Goal: Navigation & Orientation: Find specific page/section

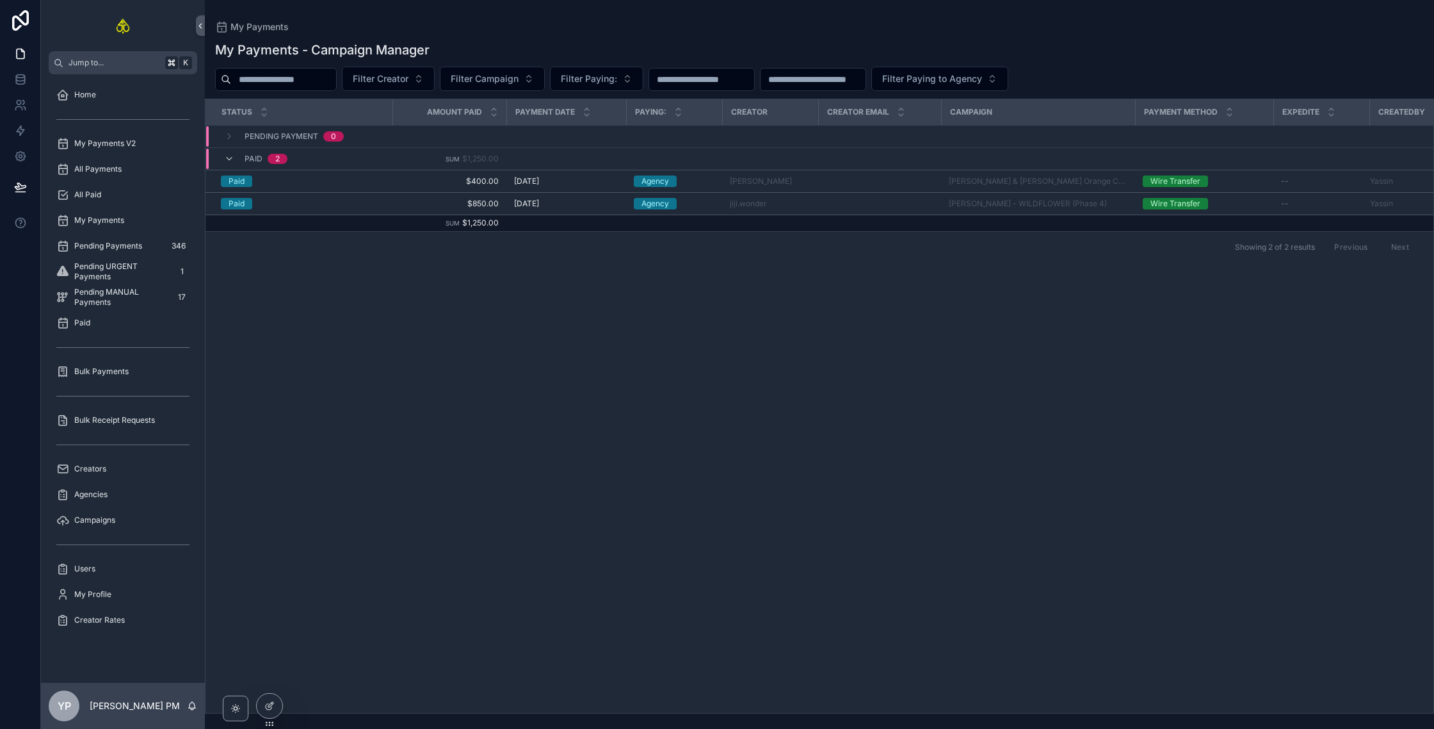
click at [325, 428] on div "Status Amount Paid Payment Date Paying: Creator Creator Email Campaign Payment …" at bounding box center [820, 405] width 1228 height 613
click at [91, 497] on span "Agencies" at bounding box center [90, 494] width 33 height 10
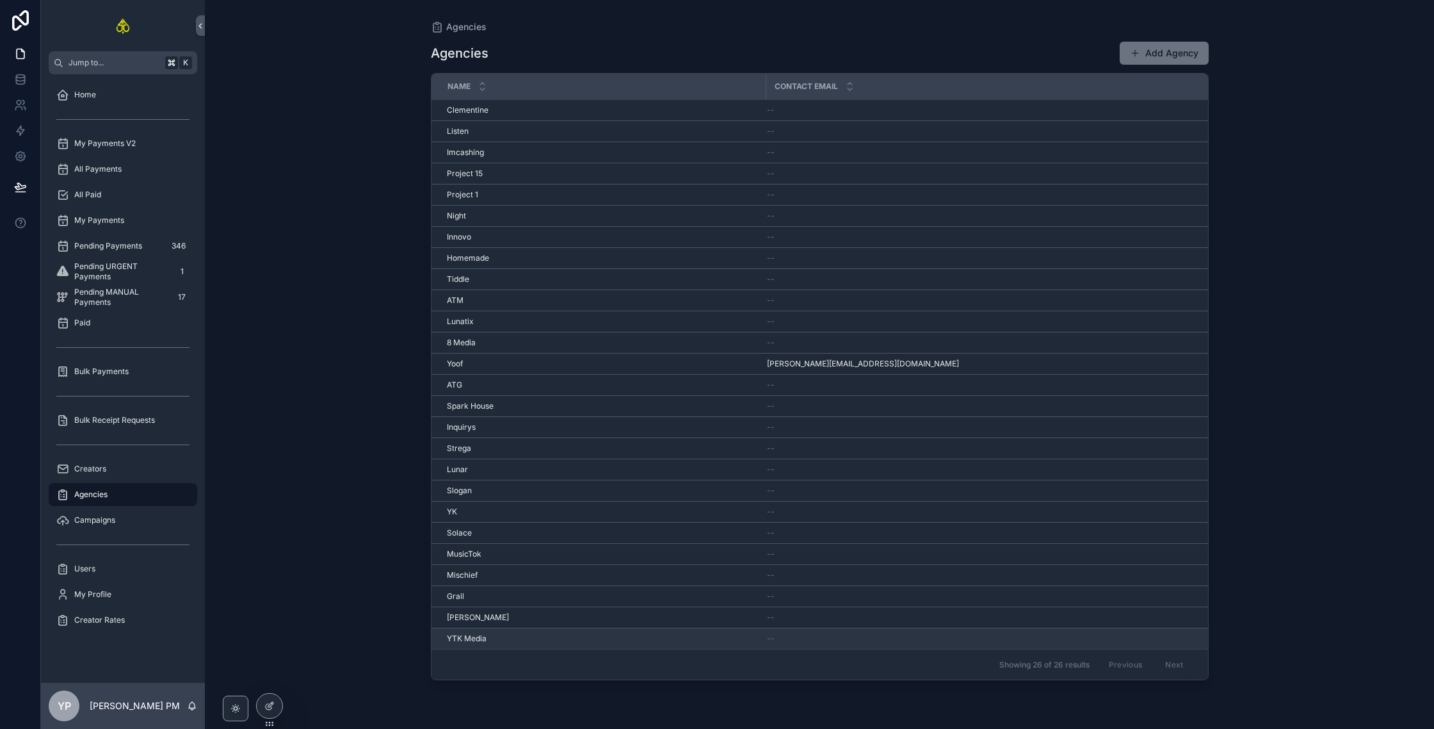
click at [447, 635] on span "YTK Media" at bounding box center [467, 638] width 40 height 10
click at [465, 617] on div "[PERSON_NAME]" at bounding box center [603, 617] width 312 height 10
click at [467, 595] on div "Grail Grail" at bounding box center [603, 596] width 312 height 10
click at [490, 574] on div "Mischief Mischief" at bounding box center [603, 575] width 312 height 10
click at [480, 551] on span "MusicTok" at bounding box center [464, 554] width 35 height 10
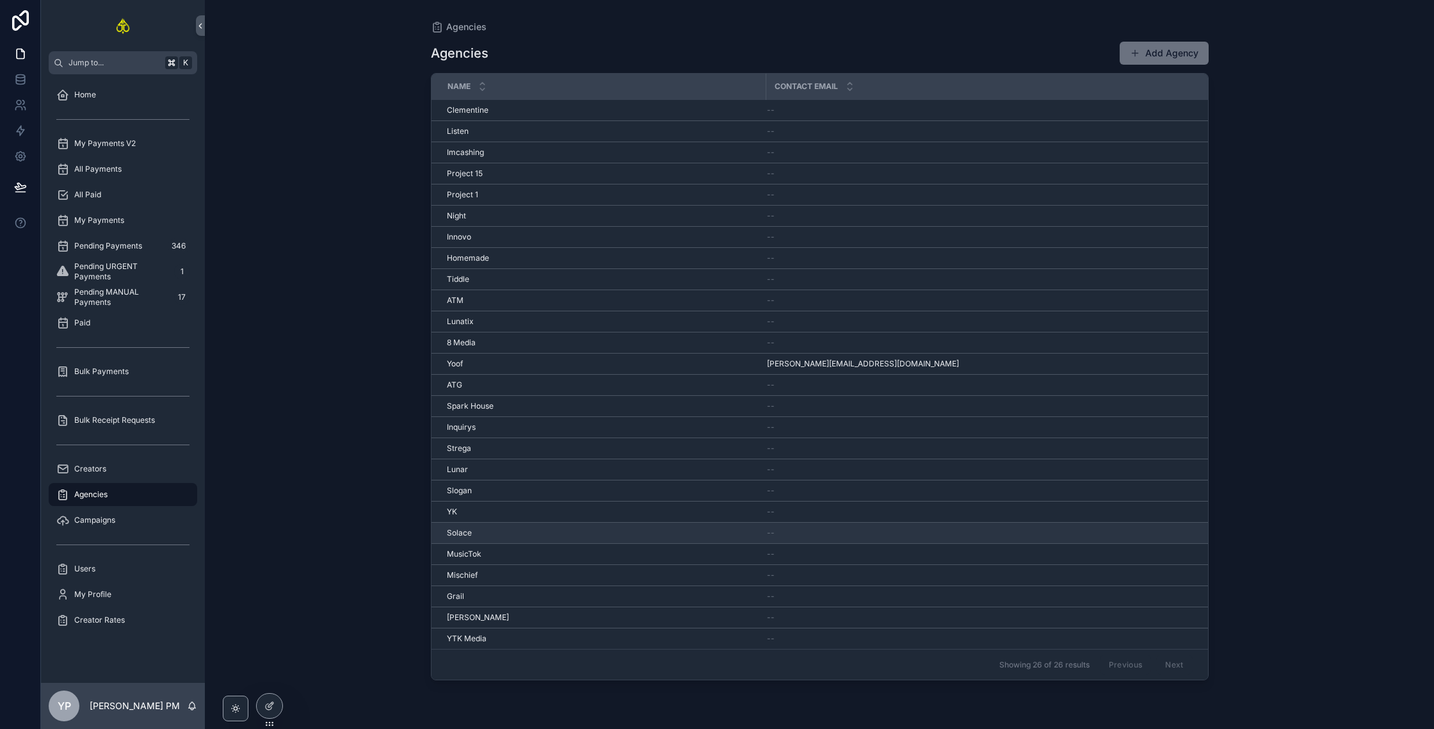
click at [529, 533] on div "[PERSON_NAME]" at bounding box center [603, 533] width 312 height 10
click at [517, 506] on div "YK YK" at bounding box center [603, 511] width 312 height 10
click at [475, 491] on div "Slogan Slogan" at bounding box center [603, 490] width 312 height 10
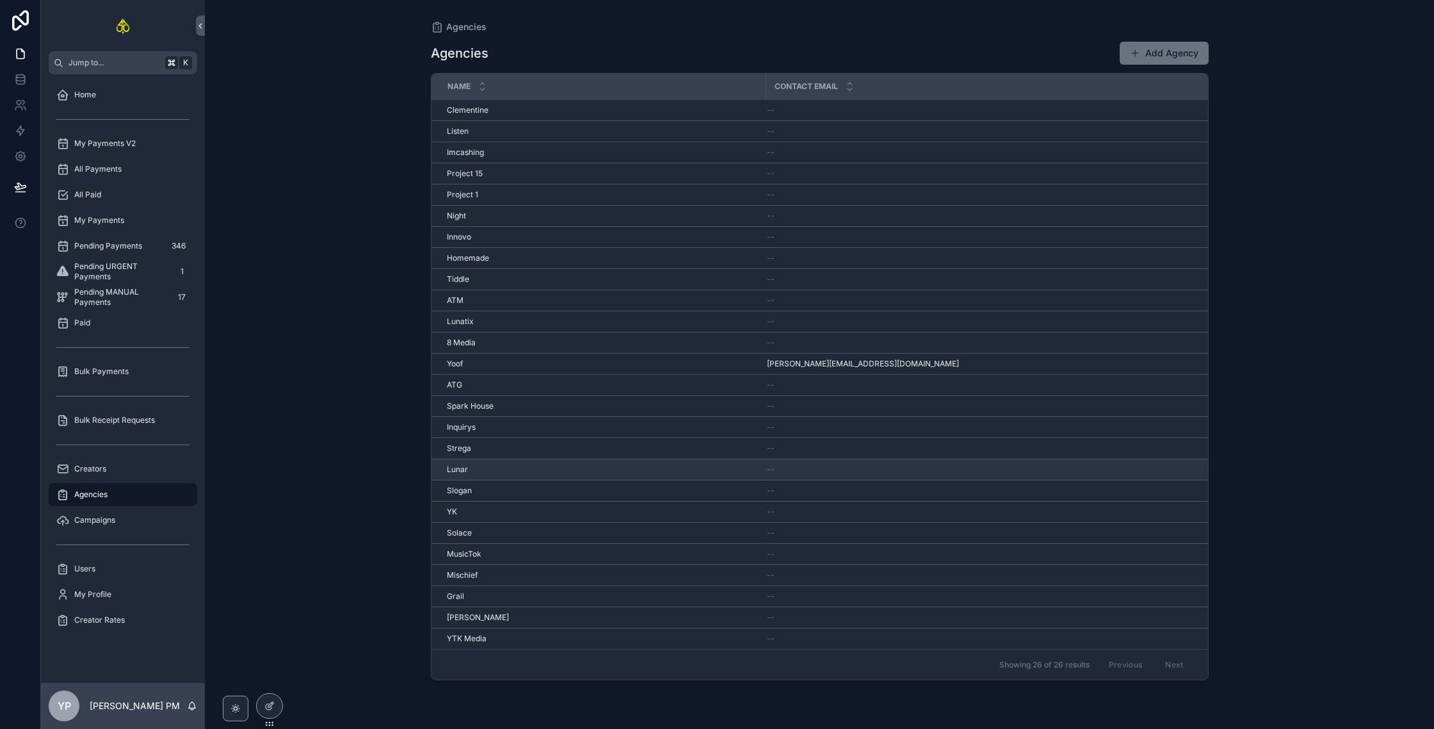
click at [523, 464] on div "Lunar Lunar" at bounding box center [603, 469] width 312 height 10
click at [487, 449] on div "Strega Strega" at bounding box center [603, 448] width 312 height 10
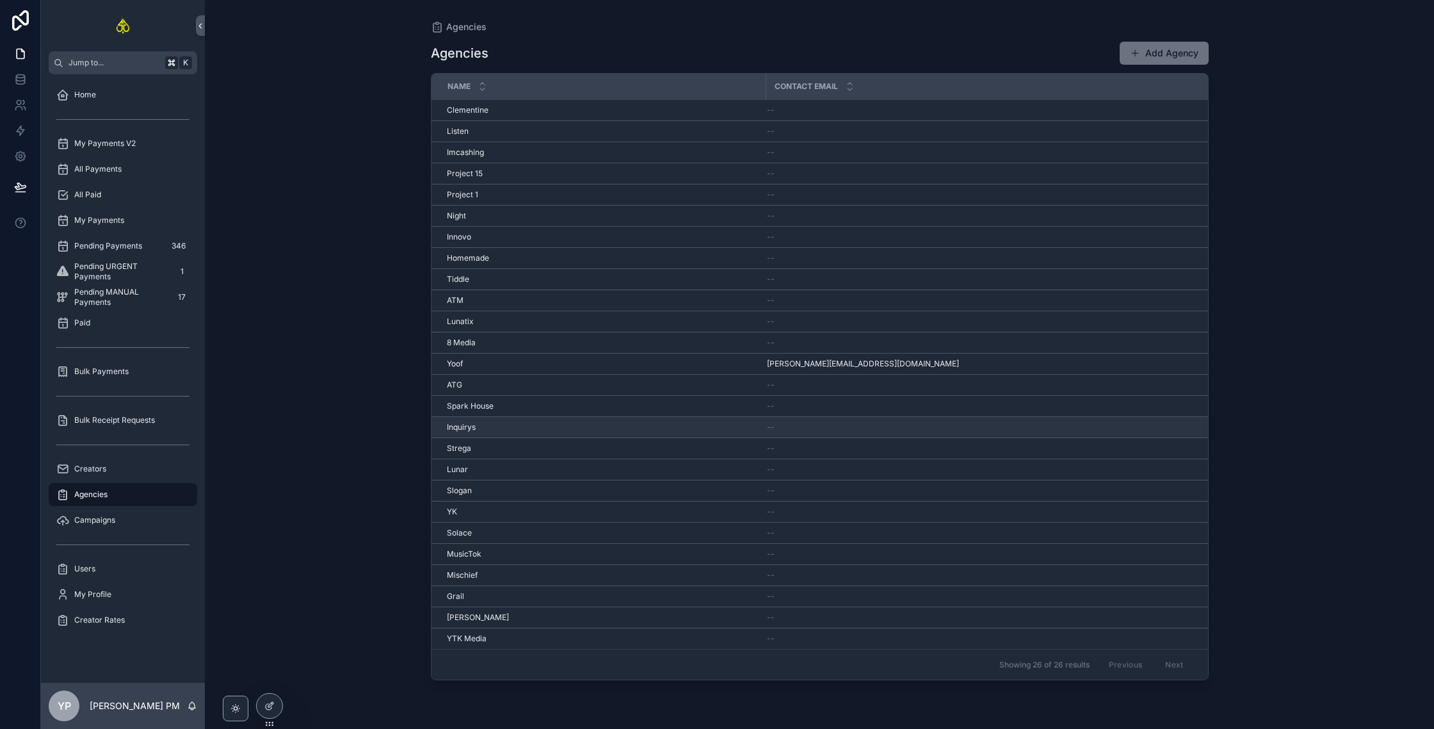
click at [476, 426] on div "Inquirys Inquirys" at bounding box center [603, 427] width 312 height 10
click at [487, 404] on span "Spark House" at bounding box center [470, 406] width 47 height 10
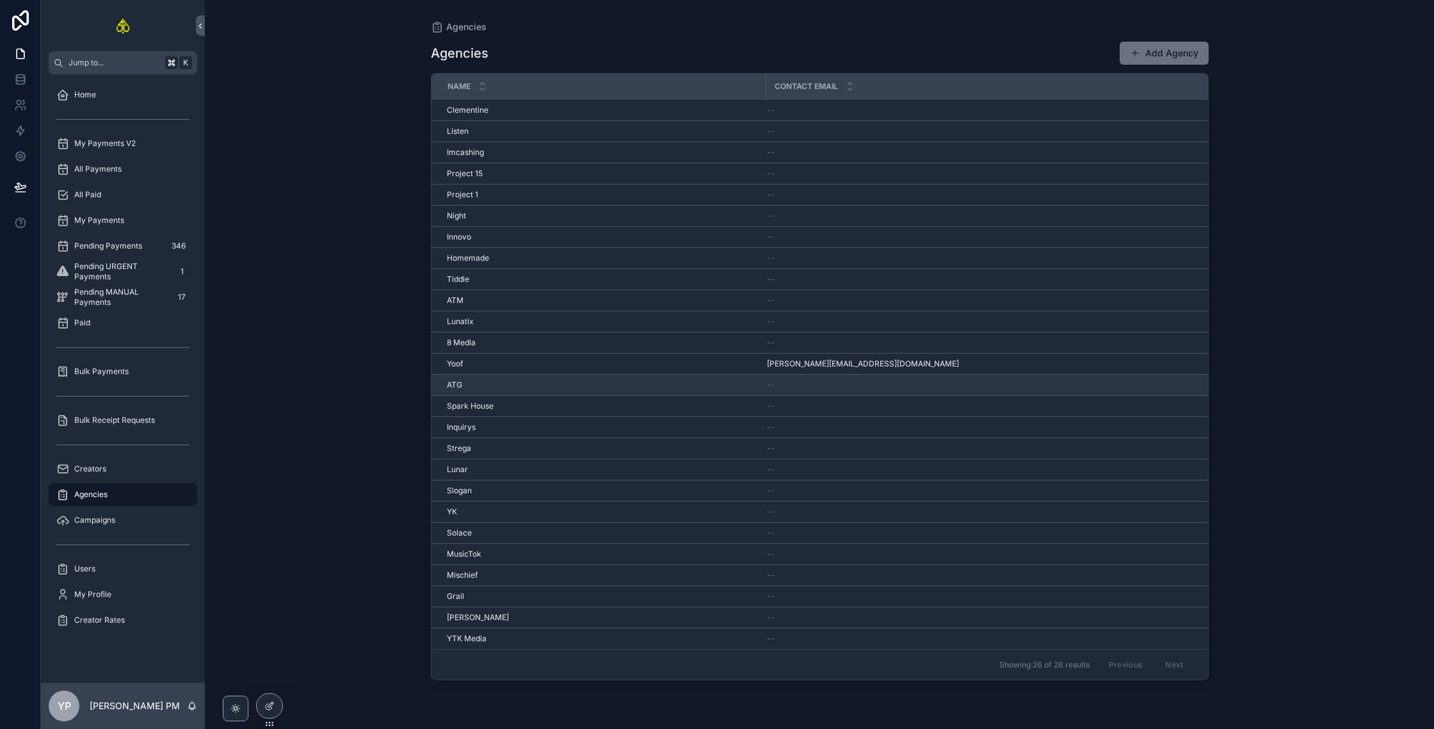
click at [499, 383] on div "ATG ATG" at bounding box center [603, 385] width 312 height 10
click at [485, 362] on div "[PERSON_NAME]" at bounding box center [603, 364] width 312 height 10
click at [474, 346] on span "8 Media" at bounding box center [461, 342] width 29 height 10
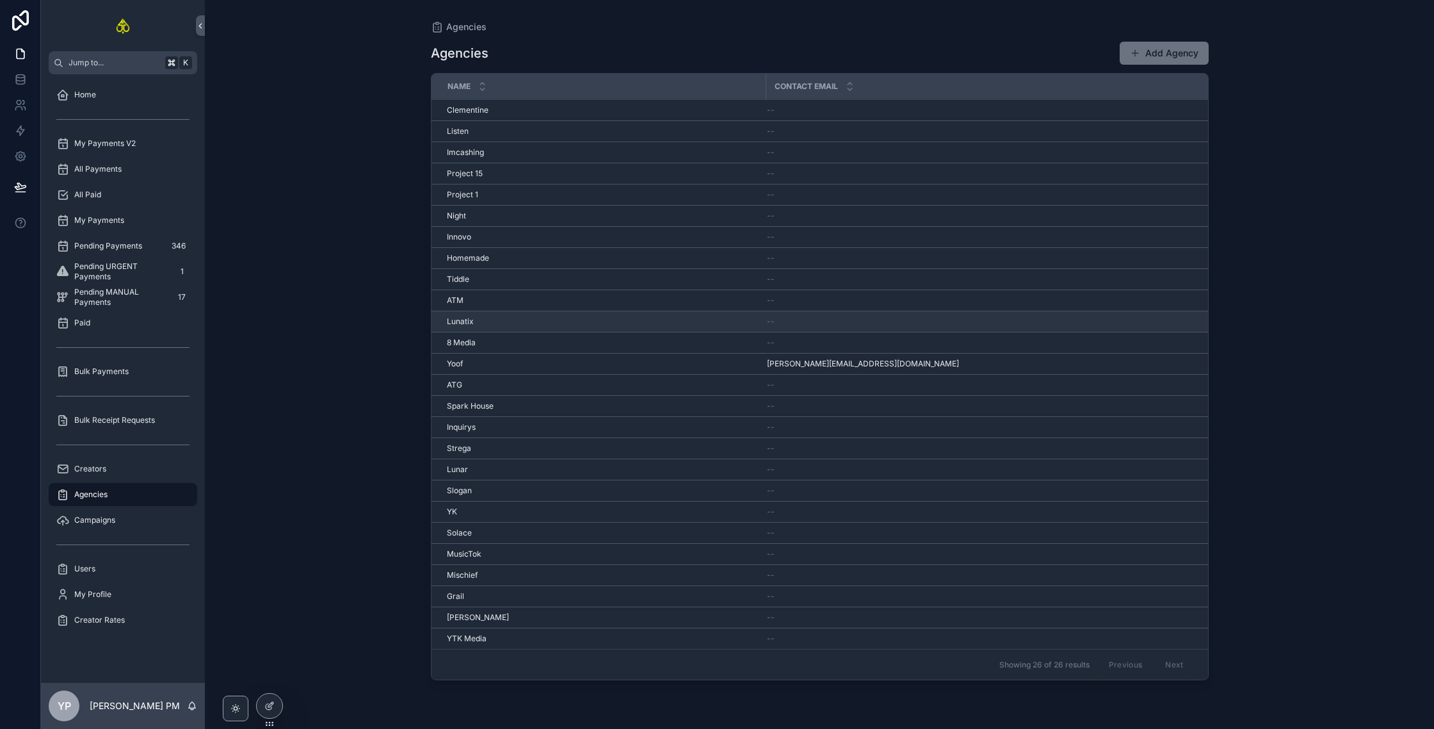
click at [485, 328] on td "Lunatix Lunatix" at bounding box center [599, 321] width 335 height 21
click at [477, 320] on div "Lunatix Lunatix" at bounding box center [603, 321] width 312 height 10
click at [473, 299] on div "ATM ATM" at bounding box center [603, 300] width 312 height 10
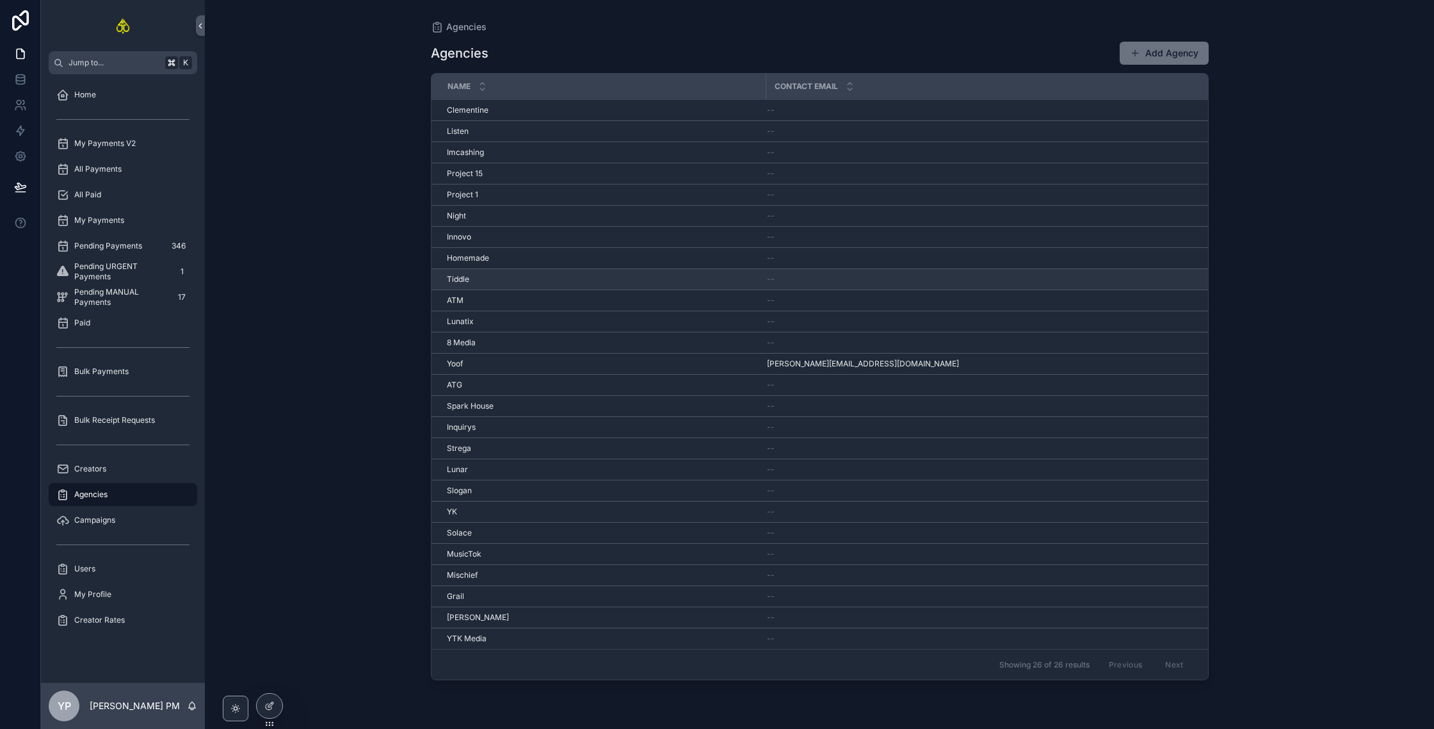
click at [522, 282] on div "Tiddle Tiddle" at bounding box center [603, 279] width 312 height 10
click at [524, 264] on td "Homemade Homemade" at bounding box center [599, 258] width 335 height 21
click at [517, 259] on div "Homemade Homemade" at bounding box center [603, 258] width 312 height 10
click at [496, 232] on div "Innovo Innovo" at bounding box center [603, 237] width 312 height 10
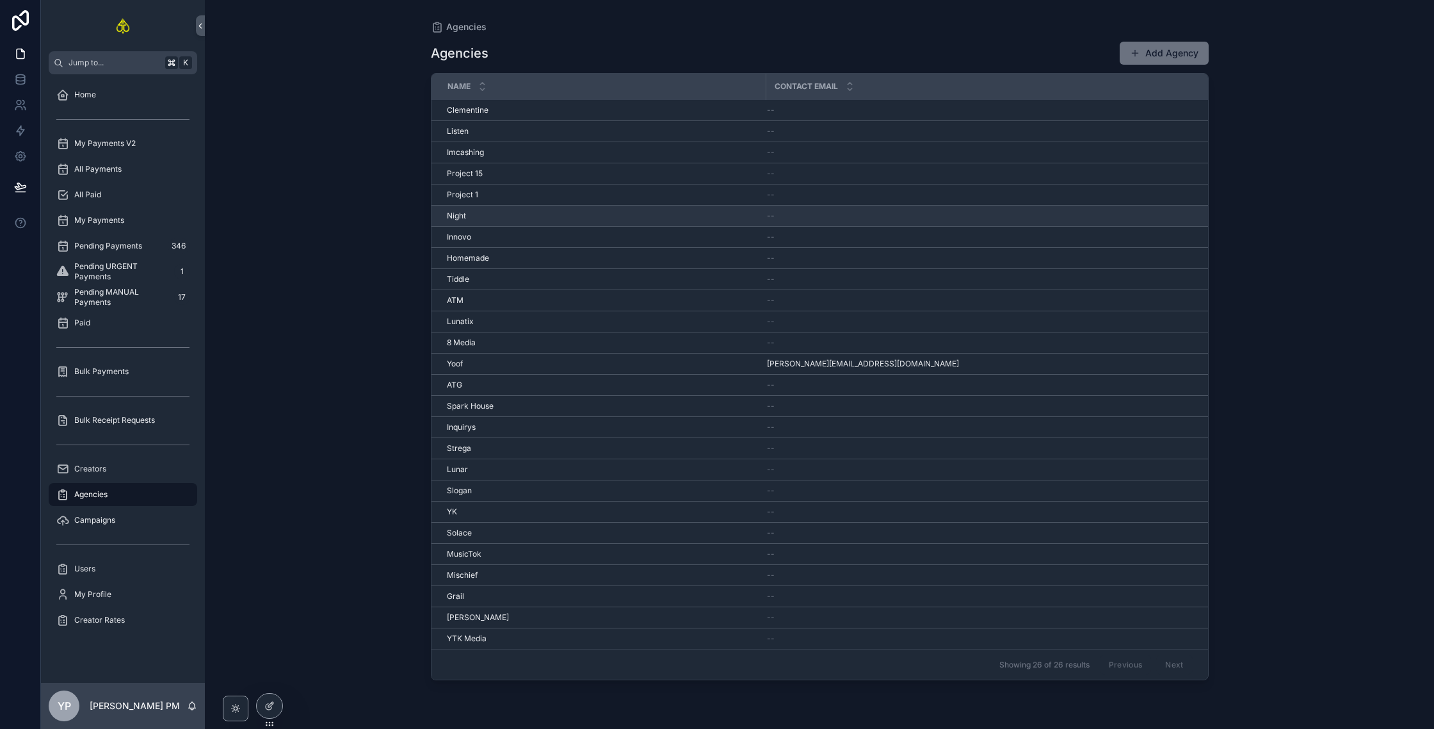
click at [522, 210] on td "Night Night" at bounding box center [599, 216] width 335 height 21
click at [519, 215] on div "Night Night" at bounding box center [603, 216] width 312 height 10
click at [483, 196] on div "Project 1 Project 1" at bounding box center [603, 195] width 312 height 10
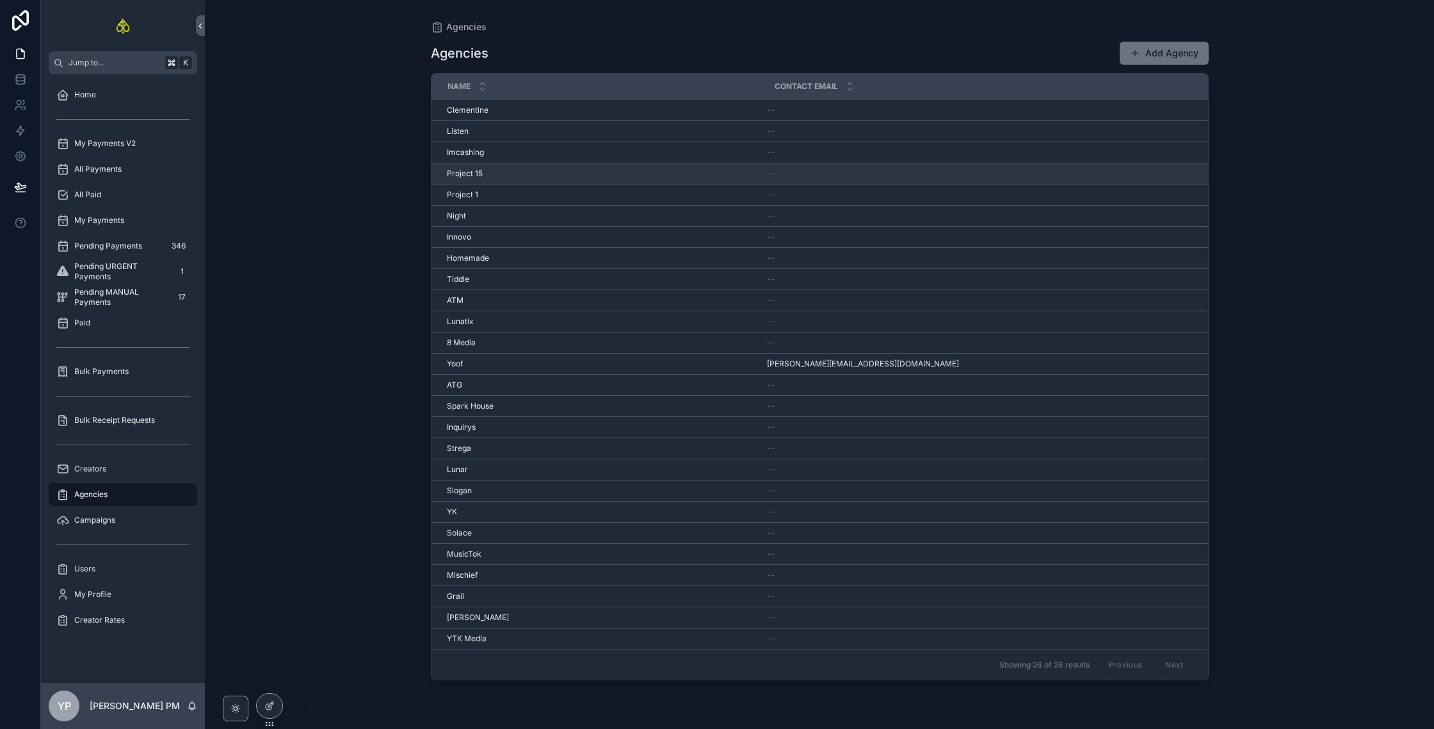
click at [496, 176] on div "Project 15 Project 15" at bounding box center [603, 173] width 312 height 10
click at [508, 151] on div "Imcashing Imcashing" at bounding box center [603, 152] width 312 height 10
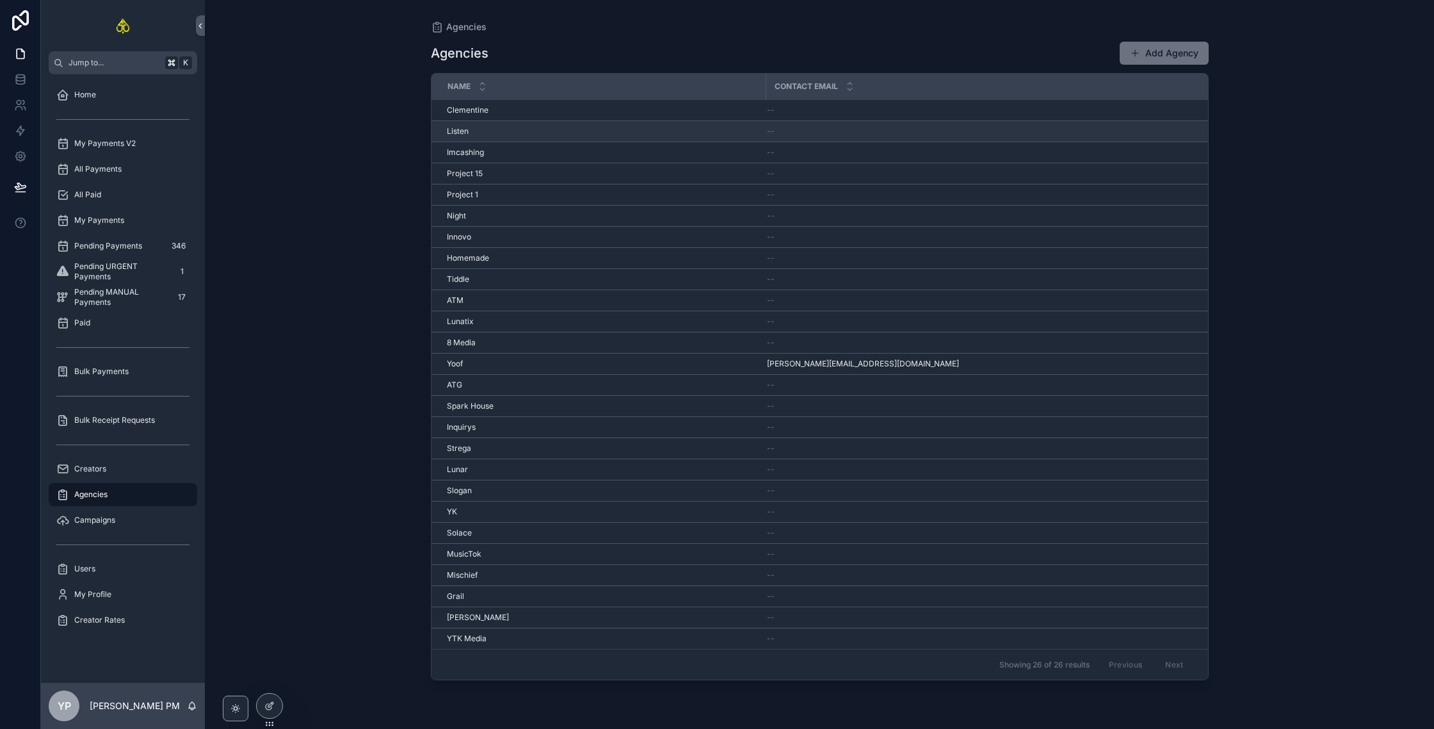
click at [526, 130] on div "Listen Listen" at bounding box center [603, 131] width 312 height 10
click at [519, 110] on div "[PERSON_NAME] [PERSON_NAME]" at bounding box center [603, 110] width 312 height 10
